Goal: Task Accomplishment & Management: Use online tool/utility

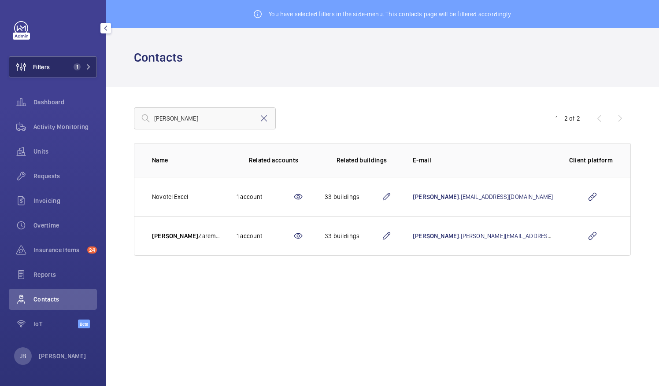
drag, startPoint x: 68, startPoint y: 55, endPoint x: 68, endPoint y: 62, distance: 7.0
click at [68, 57] on div "Filters 1 Dashboard Activity Monitoring Units Requests Invoicing Overtime Insur…" at bounding box center [53, 179] width 88 height 317
click at [67, 69] on button "Filters 1" at bounding box center [53, 66] width 88 height 21
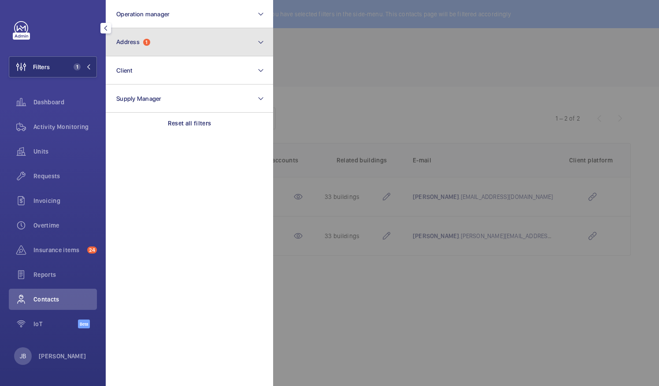
click at [166, 47] on button "Address 1" at bounding box center [189, 42] width 167 height 28
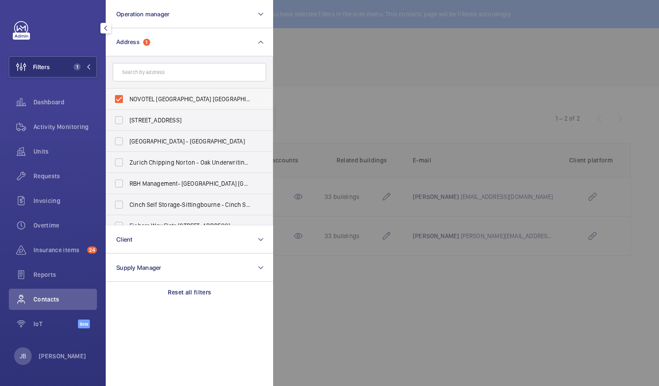
click at [119, 100] on label "NOVOTEL [GEOGRAPHIC_DATA] [GEOGRAPHIC_DATA] - H9057, [GEOGRAPHIC_DATA] [GEOGRAP…" at bounding box center [182, 98] width 153 height 21
click at [119, 100] on input "NOVOTEL [GEOGRAPHIC_DATA] [GEOGRAPHIC_DATA] - H9057, [GEOGRAPHIC_DATA] [GEOGRAP…" at bounding box center [119, 99] width 18 height 18
checkbox input "false"
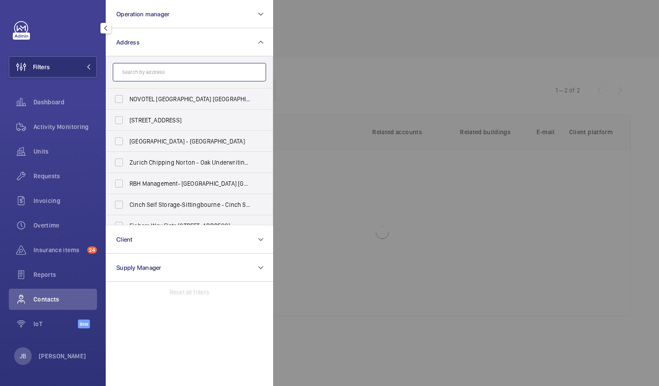
click at [139, 71] on input "text" at bounding box center [189, 72] width 153 height 18
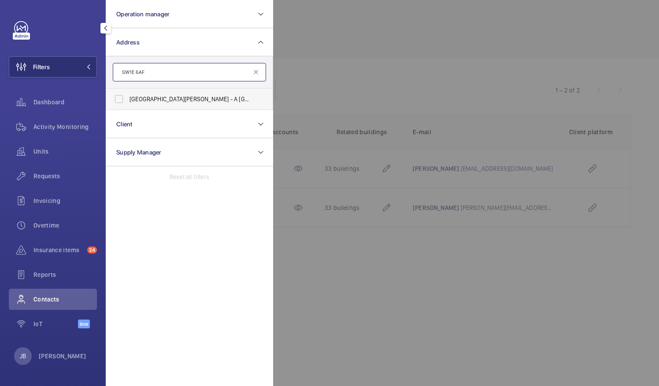
type input "SW1E 6AF"
click at [114, 98] on label "[GEOGRAPHIC_DATA][PERSON_NAME] - A [GEOGRAPHIC_DATA]" at bounding box center [182, 98] width 153 height 21
click at [114, 98] on input "[GEOGRAPHIC_DATA][PERSON_NAME] - A [GEOGRAPHIC_DATA]" at bounding box center [119, 99] width 18 height 18
checkbox input "true"
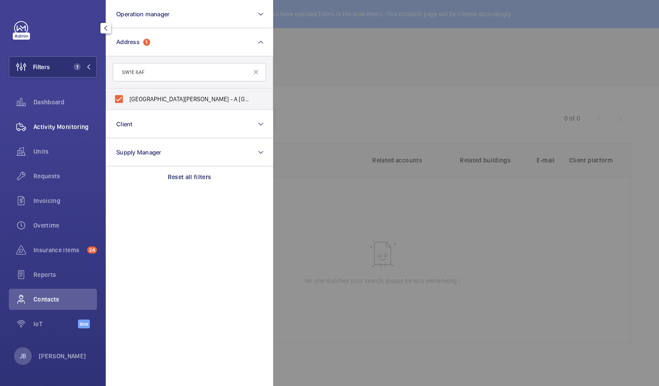
click at [83, 125] on span "Activity Monitoring" at bounding box center [64, 126] width 63 height 9
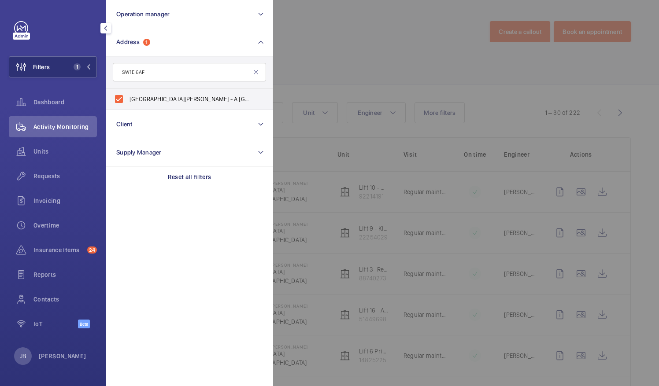
click at [316, 73] on div at bounding box center [602, 193] width 659 height 386
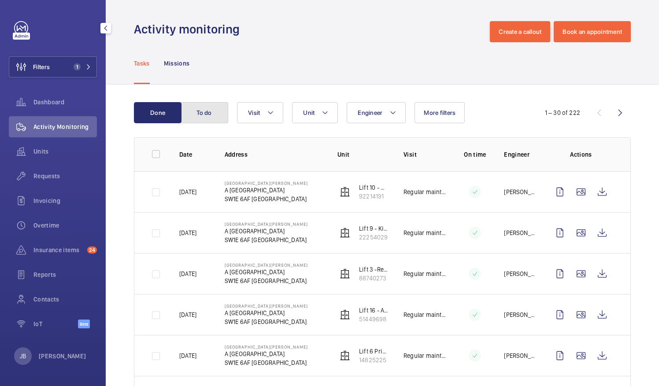
click at [204, 115] on button "To do" at bounding box center [204, 112] width 48 height 21
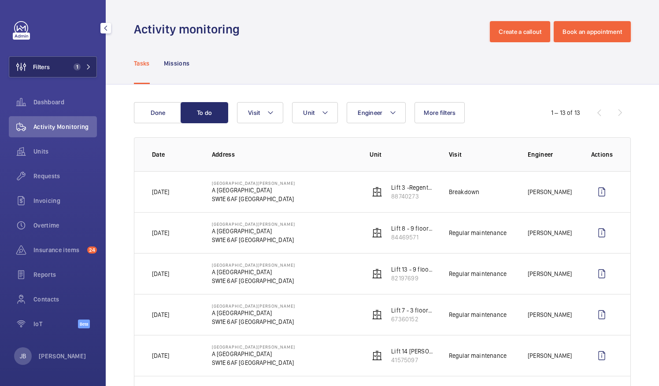
drag, startPoint x: 52, startPoint y: 72, endPoint x: 59, endPoint y: 72, distance: 6.6
click at [52, 72] on button "Filters 1" at bounding box center [53, 66] width 88 height 21
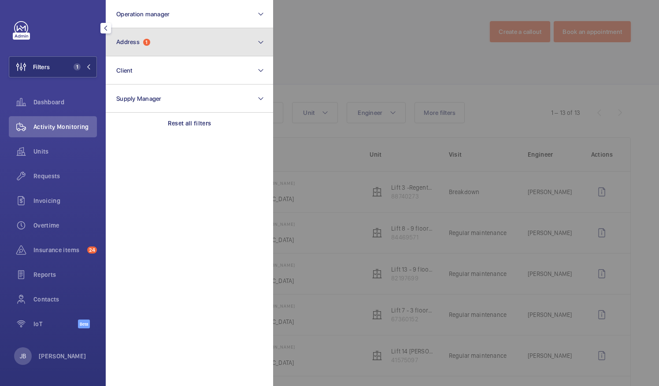
click at [164, 48] on button "Address 1" at bounding box center [189, 42] width 167 height 28
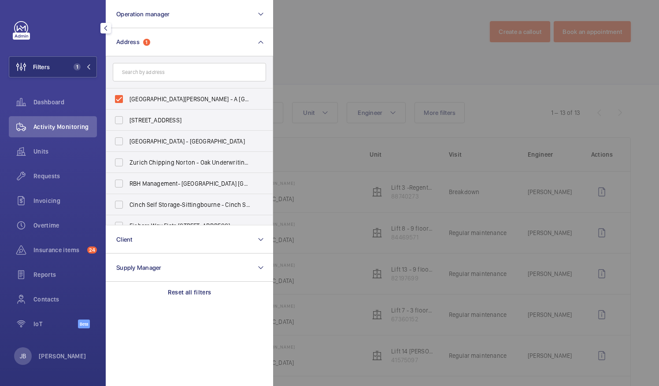
drag, startPoint x: 114, startPoint y: 99, endPoint x: 132, endPoint y: 80, distance: 25.2
click at [114, 99] on label "[GEOGRAPHIC_DATA][PERSON_NAME] - A [GEOGRAPHIC_DATA]" at bounding box center [182, 98] width 153 height 21
click at [114, 99] on input "[GEOGRAPHIC_DATA][PERSON_NAME] - A [GEOGRAPHIC_DATA]" at bounding box center [119, 99] width 18 height 18
checkbox input "false"
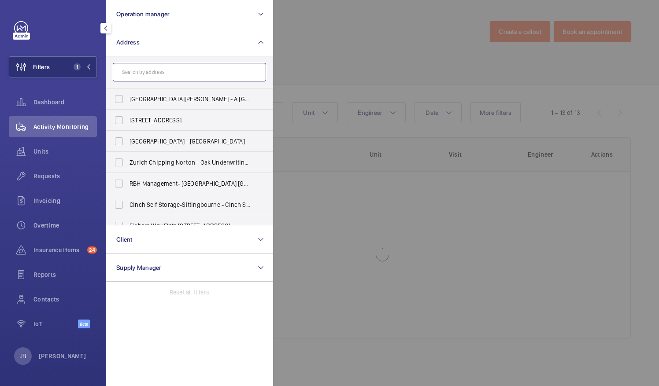
click at [139, 68] on input "text" at bounding box center [189, 72] width 153 height 18
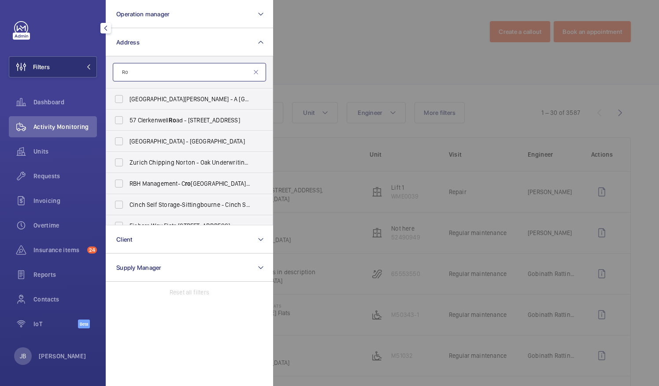
type input "R"
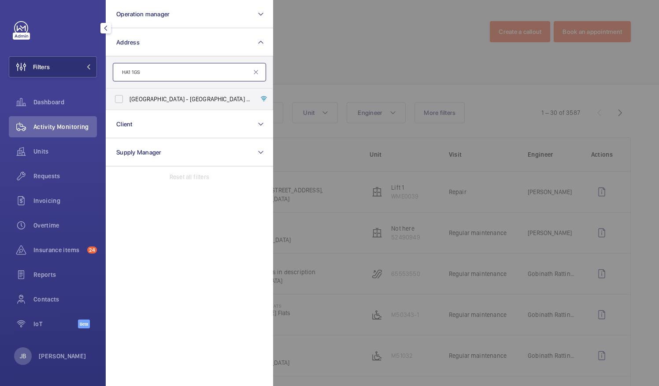
type input "HA1 1GS"
click at [121, 103] on label "[GEOGRAPHIC_DATA] - High [STREET_ADDRESS]" at bounding box center [182, 98] width 153 height 21
click at [121, 103] on input "[GEOGRAPHIC_DATA] - High [STREET_ADDRESS]" at bounding box center [119, 99] width 18 height 18
checkbox input "true"
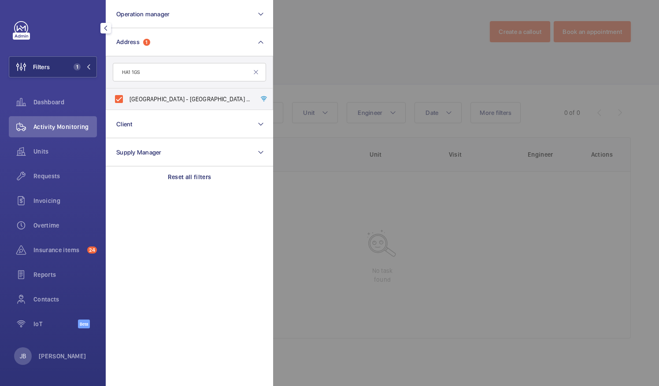
drag, startPoint x: 318, startPoint y: 54, endPoint x: 311, endPoint y: 63, distance: 11.9
click at [319, 54] on div at bounding box center [602, 193] width 659 height 386
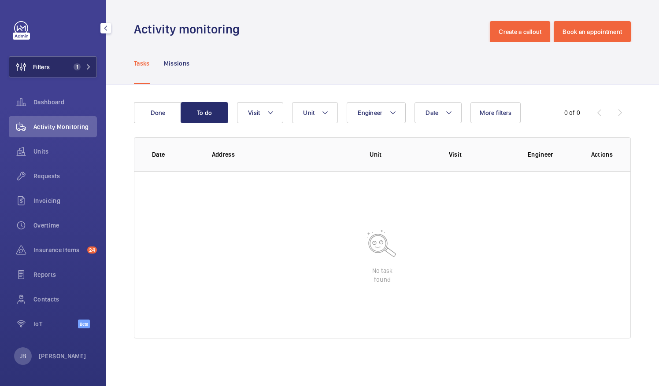
click at [58, 66] on button "Filters 1" at bounding box center [53, 66] width 88 height 21
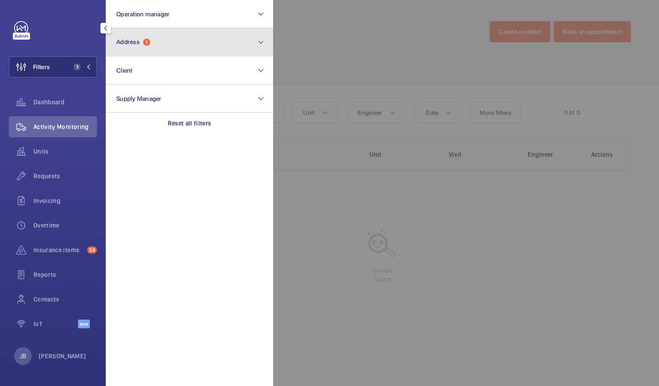
click at [172, 31] on button "Address 1" at bounding box center [189, 42] width 167 height 28
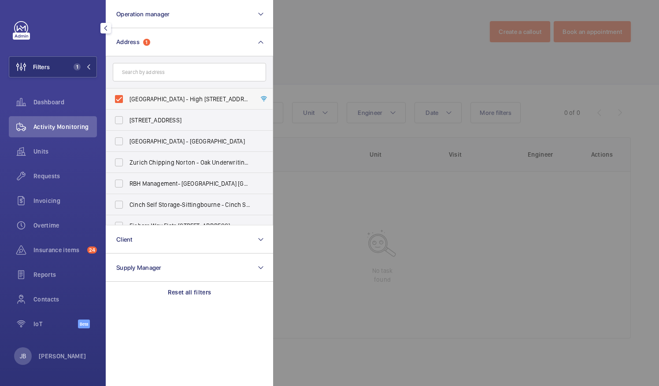
click at [117, 94] on label "[GEOGRAPHIC_DATA] - High [STREET_ADDRESS]" at bounding box center [182, 98] width 153 height 21
click at [117, 94] on input "[GEOGRAPHIC_DATA] - High [STREET_ADDRESS]" at bounding box center [119, 99] width 18 height 18
checkbox input "false"
click at [145, 73] on input "text" at bounding box center [189, 72] width 153 height 18
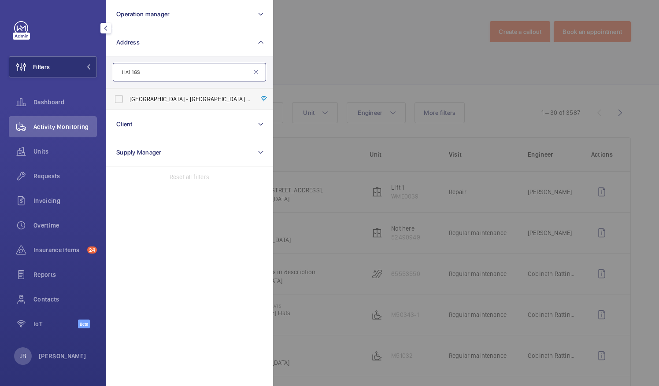
type input "HA1 1GS"
click at [116, 99] on label "[GEOGRAPHIC_DATA] - High [STREET_ADDRESS]" at bounding box center [182, 98] width 153 height 21
click at [116, 99] on input "[GEOGRAPHIC_DATA] - High [STREET_ADDRESS]" at bounding box center [119, 99] width 18 height 18
checkbox input "true"
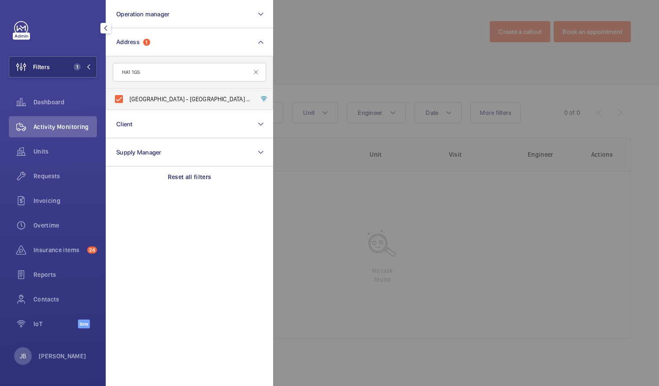
click at [311, 59] on div at bounding box center [602, 193] width 659 height 386
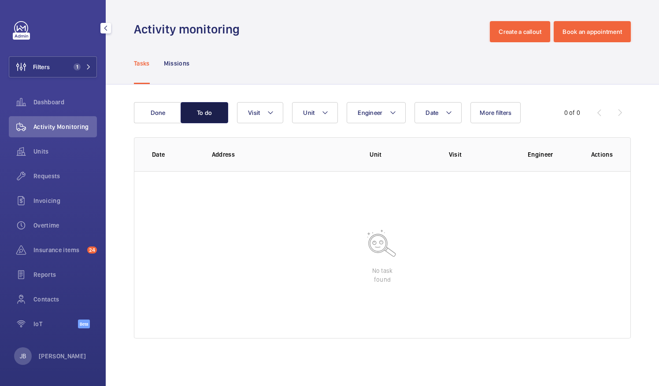
click at [185, 113] on button "To do" at bounding box center [204, 112] width 48 height 21
click at [163, 115] on button "Done" at bounding box center [158, 112] width 48 height 21
